Goal: Check status: Check status

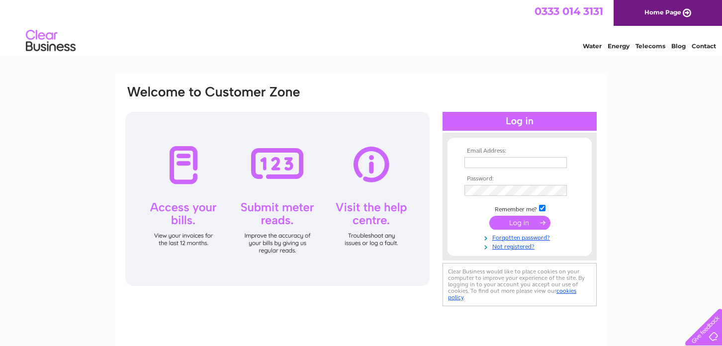
type input "shirley@churchwoodvalley.com"
click at [518, 222] on input "submit" at bounding box center [519, 223] width 61 height 14
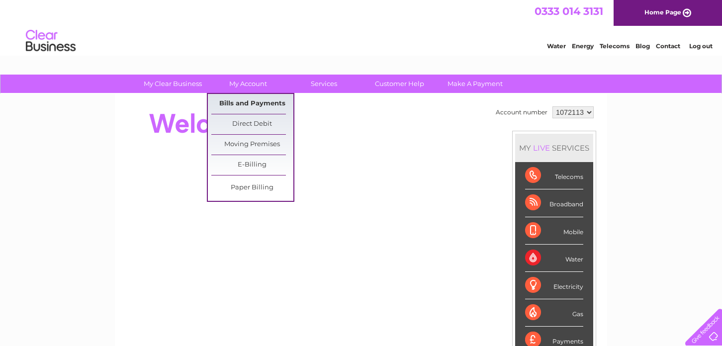
click at [251, 102] on link "Bills and Payments" at bounding box center [252, 104] width 82 height 20
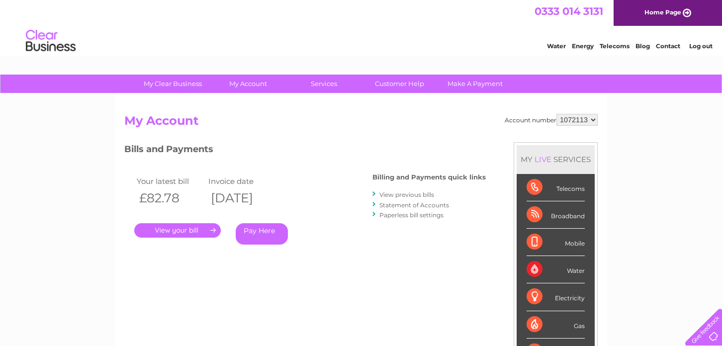
click at [206, 229] on link "." at bounding box center [177, 230] width 86 height 14
